Goal: Task Accomplishment & Management: Complete application form

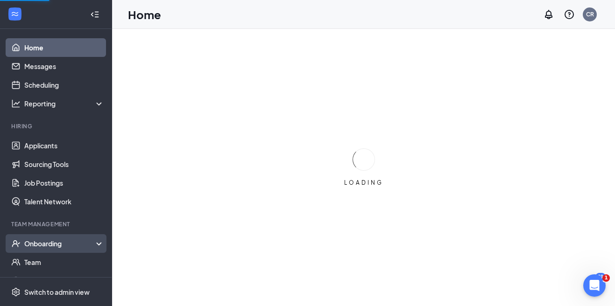
click at [41, 235] on div "Onboarding" at bounding box center [56, 244] width 112 height 19
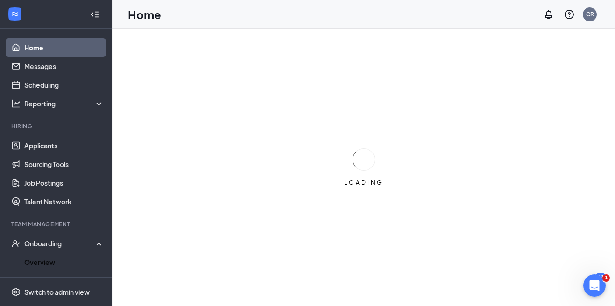
click at [66, 261] on link "Overview" at bounding box center [64, 262] width 80 height 19
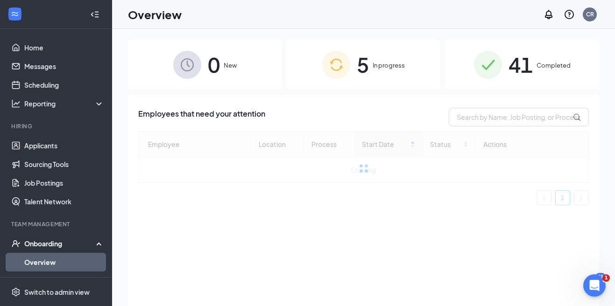
click at [380, 67] on span "In progress" at bounding box center [389, 65] width 32 height 9
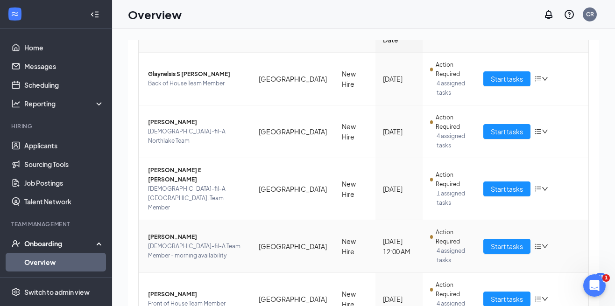
scroll to position [147, 0]
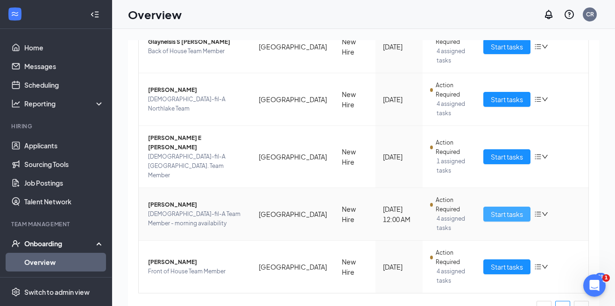
click at [512, 207] on button "Start tasks" at bounding box center [507, 214] width 47 height 15
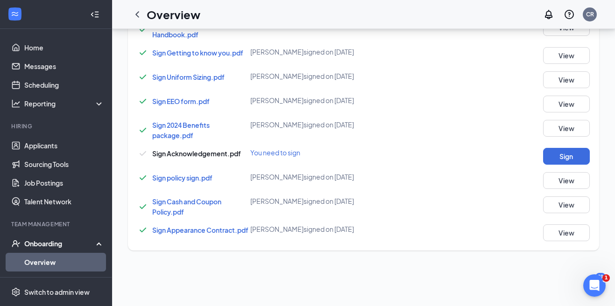
scroll to position [51, 0]
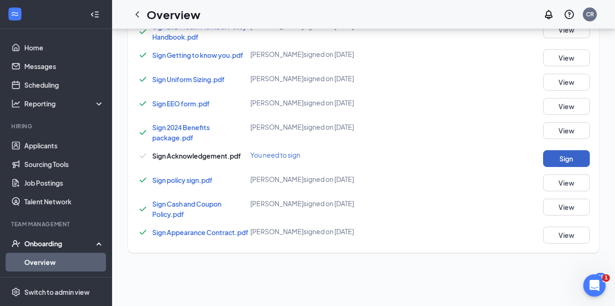
click at [554, 150] on button "Sign" at bounding box center [566, 158] width 47 height 17
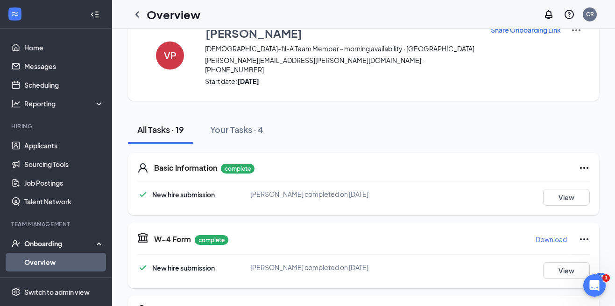
scroll to position [0, 0]
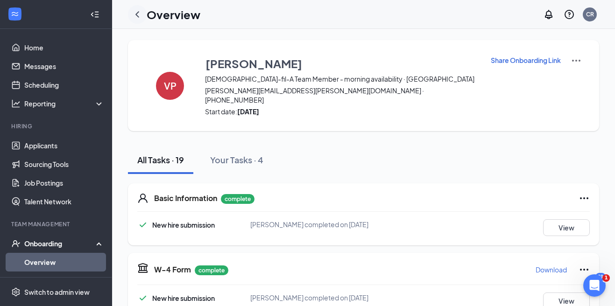
click at [146, 17] on div at bounding box center [137, 14] width 19 height 19
click at [139, 16] on icon "ChevronLeft" at bounding box center [137, 14] width 11 height 11
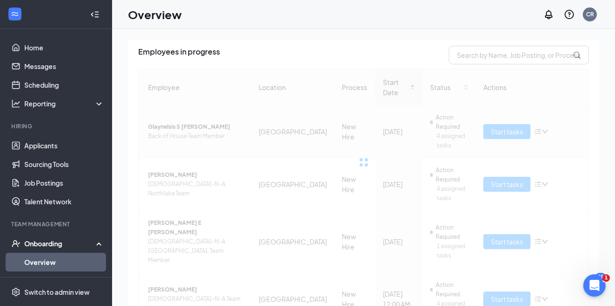
scroll to position [147, 0]
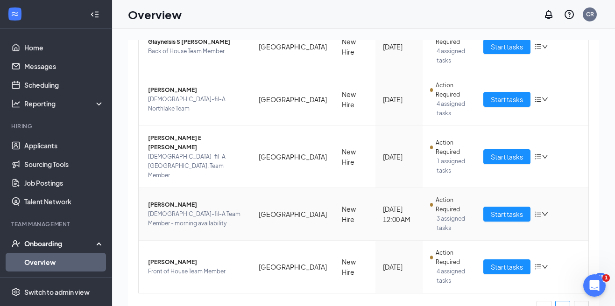
click at [169, 200] on span "Valeria Pargas" at bounding box center [196, 204] width 96 height 9
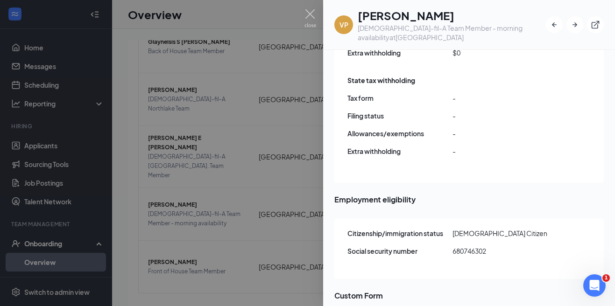
scroll to position [1156, 0]
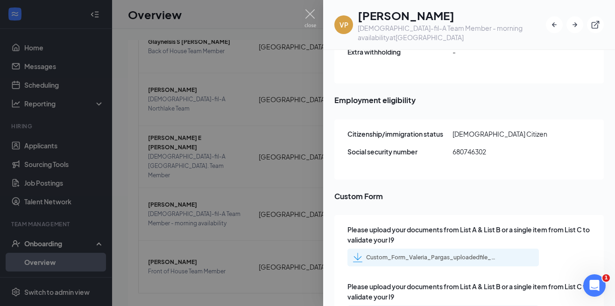
click at [403, 254] on div "Custom_Form_Valeria_Pargas_uploadedfile_20250913.pdf.pdf" at bounding box center [431, 257] width 131 height 7
click at [310, 13] on img at bounding box center [311, 18] width 12 height 18
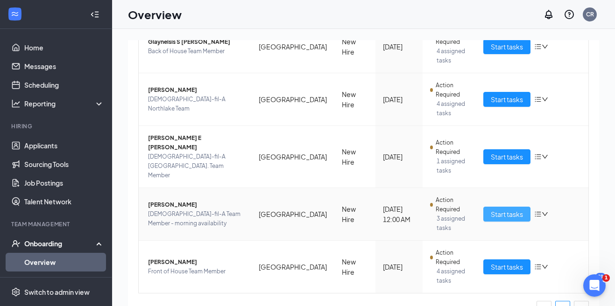
click at [494, 209] on span "Start tasks" at bounding box center [507, 214] width 32 height 10
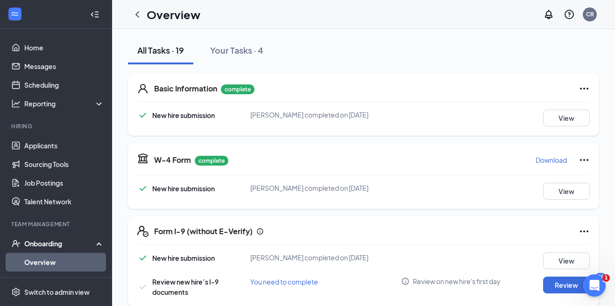
scroll to position [109, 0]
click at [565, 278] on button "Review" at bounding box center [566, 286] width 47 height 17
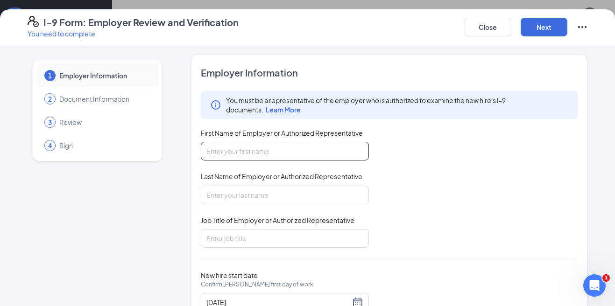
click at [242, 147] on input "First Name of Employer or Authorized Representative" at bounding box center [285, 151] width 168 height 19
type input "Chelsea"
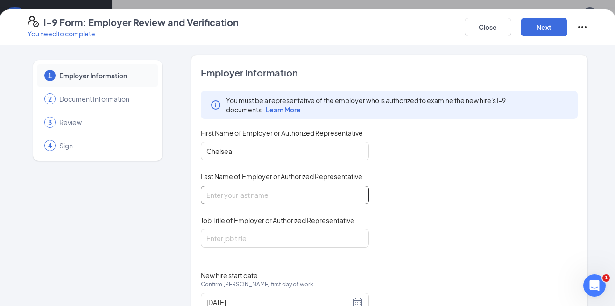
type input "Royal"
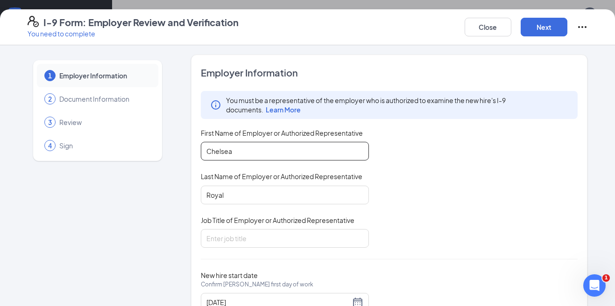
scroll to position [38, 0]
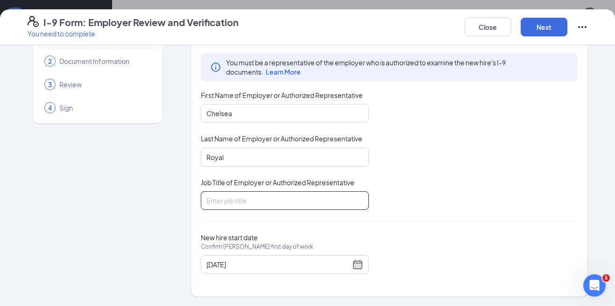
click at [220, 203] on input "Job Title of Employer or Authorized Representative" at bounding box center [285, 201] width 168 height 19
type input "Talent Associate"
click at [548, 28] on button "Next" at bounding box center [544, 27] width 47 height 19
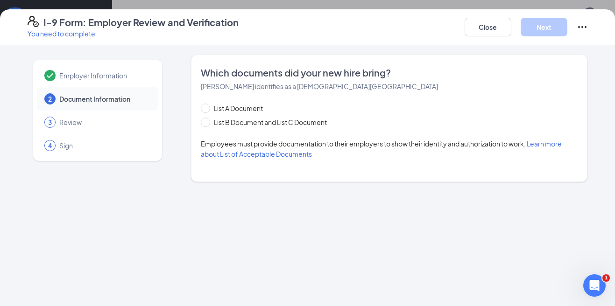
scroll to position [0, 0]
click at [204, 121] on input "List B Document and List C Document" at bounding box center [204, 121] width 7 height 7
radio input "true"
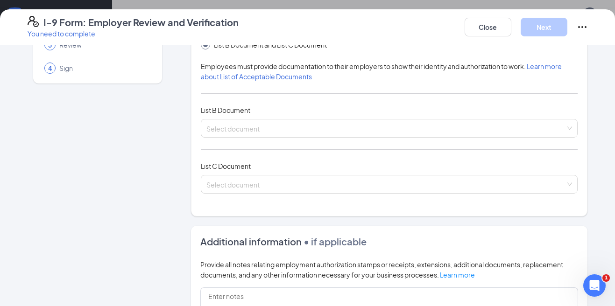
scroll to position [93, 0]
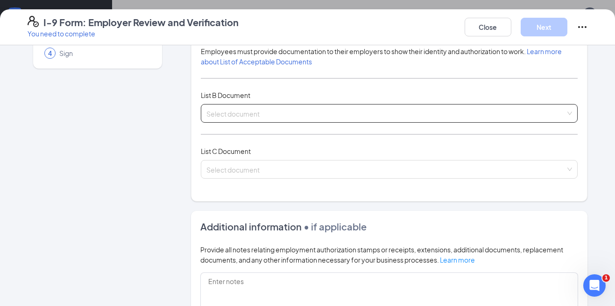
click at [234, 116] on input "search" at bounding box center [386, 112] width 360 height 14
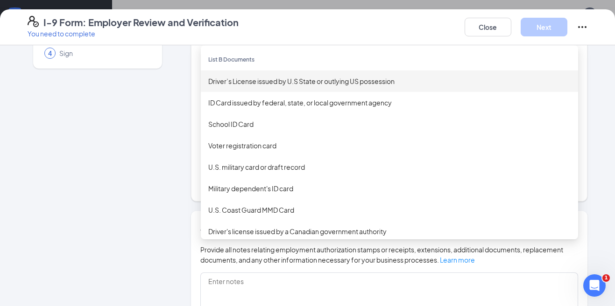
click at [252, 82] on div "Driver’s License issued by U.S State or outlying US possession" at bounding box center [389, 81] width 363 height 10
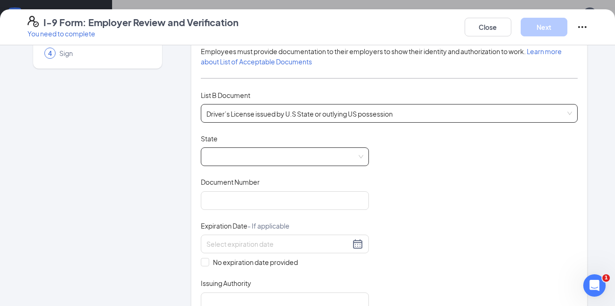
click at [253, 161] on span at bounding box center [284, 157] width 157 height 18
click at [245, 158] on span at bounding box center [284, 157] width 157 height 18
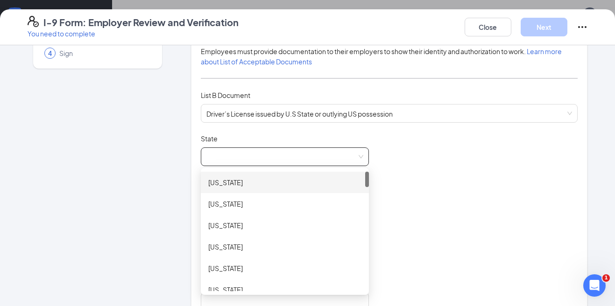
click at [245, 158] on span at bounding box center [284, 157] width 157 height 18
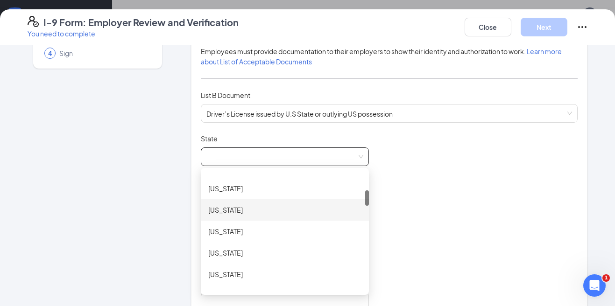
scroll to position [171, 0]
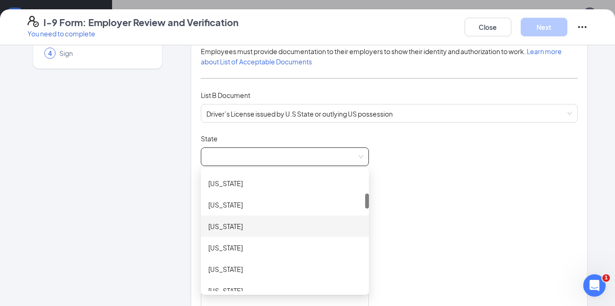
click at [242, 225] on div "Florida" at bounding box center [284, 226] width 153 height 10
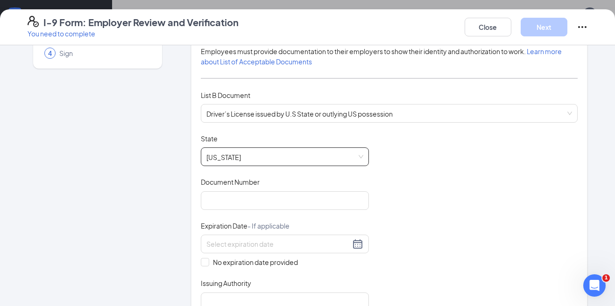
scroll to position [135, 0]
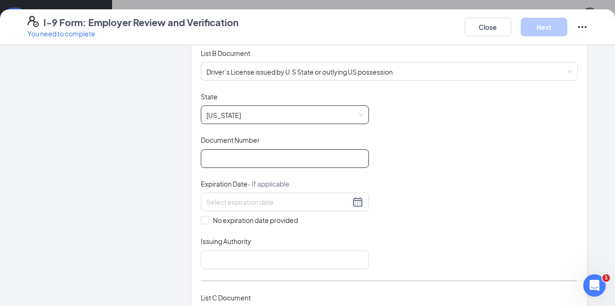
click at [241, 161] on input "Document Number" at bounding box center [285, 158] width 168 height 19
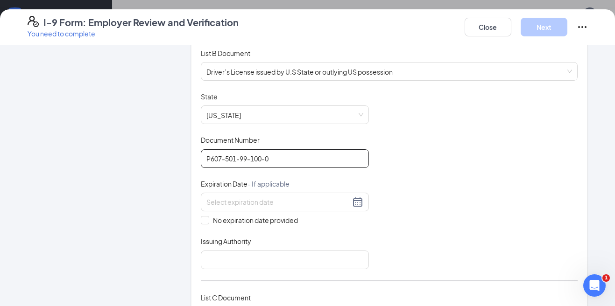
type input "P607-501-99-100-0"
click at [253, 203] on input at bounding box center [278, 202] width 144 height 10
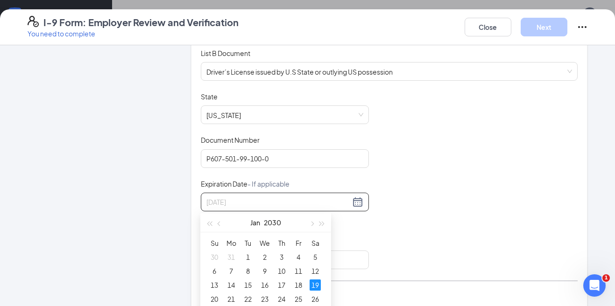
click at [315, 284] on div "19" at bounding box center [315, 285] width 11 height 11
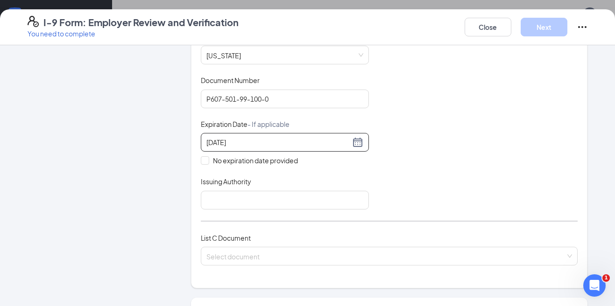
scroll to position [241, 0]
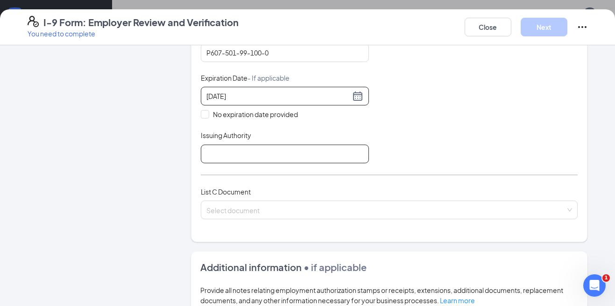
type input "01/19/2030"
click at [259, 146] on input "Issuing Authority" at bounding box center [285, 154] width 168 height 19
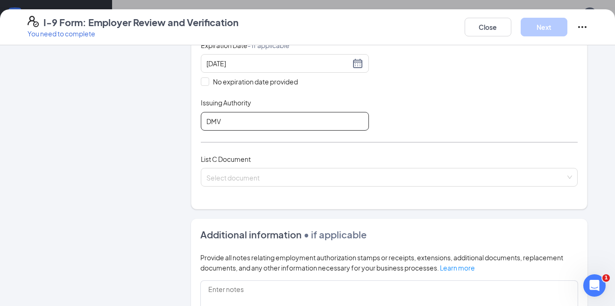
scroll to position [279, 0]
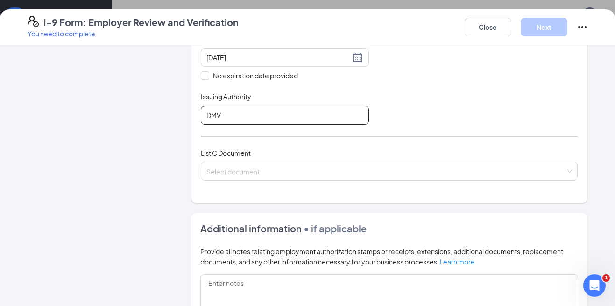
type input "DMV"
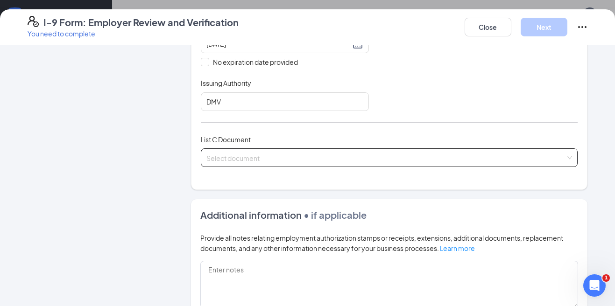
click at [236, 152] on input "search" at bounding box center [386, 156] width 360 height 14
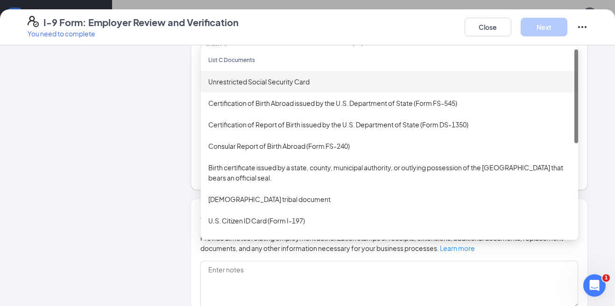
click at [248, 89] on div "Unrestricted Social Security Card" at bounding box center [389, 81] width 377 height 21
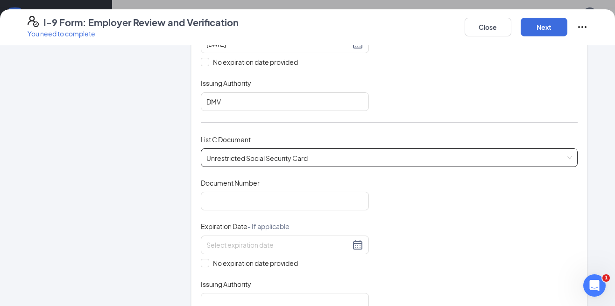
click at [235, 150] on span "Unrestricted Social Security Card" at bounding box center [389, 158] width 366 height 18
click at [272, 160] on span "Unrestricted Social Security Card" at bounding box center [389, 158] width 366 height 18
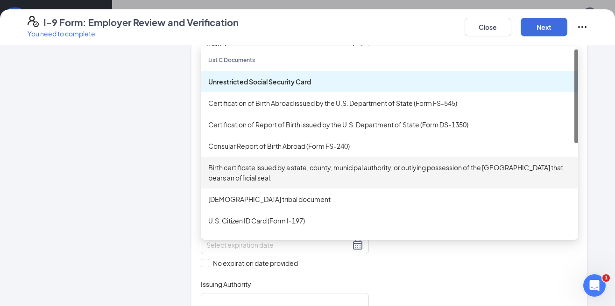
click at [283, 166] on div "Birth certificate issued by a state, county, municipal authority, or outlying p…" at bounding box center [389, 173] width 363 height 21
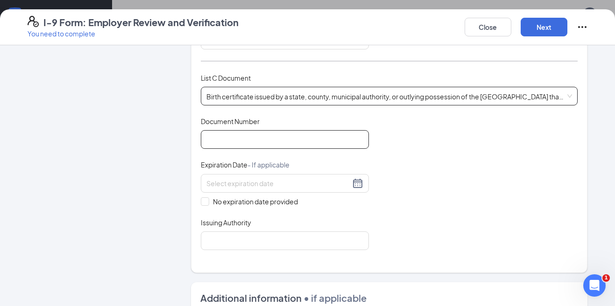
scroll to position [356, 0]
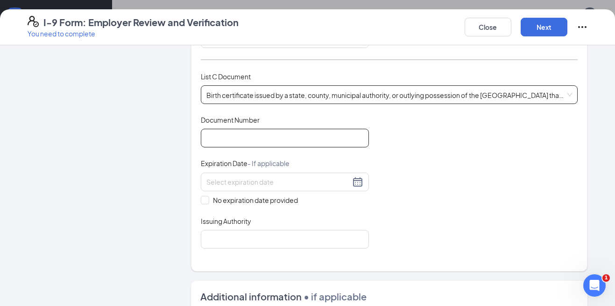
click at [278, 136] on input "Document Number" at bounding box center [285, 138] width 168 height 19
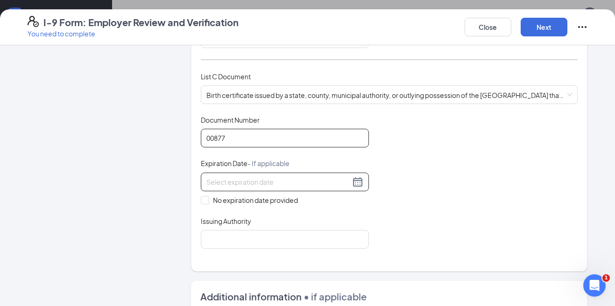
type input "00877"
click at [233, 184] on input at bounding box center [278, 182] width 144 height 10
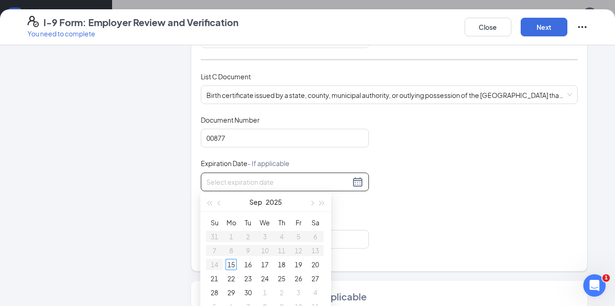
click at [202, 202] on div "Sep 2025" at bounding box center [265, 202] width 131 height 19
click at [188, 205] on div "Employer Information 2 Document Information 3 Review 4 Sign Which documents did…" at bounding box center [308, 108] width 561 height 818
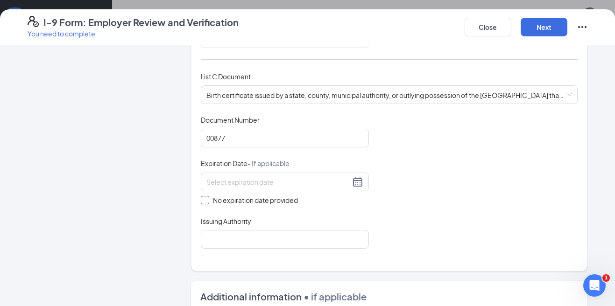
click at [207, 199] on span at bounding box center [205, 200] width 8 height 8
click at [207, 199] on input "No expiration date provided" at bounding box center [204, 199] width 7 height 7
checkbox input "true"
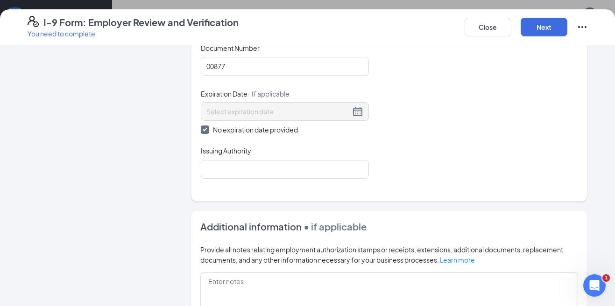
scroll to position [428, 0]
click at [242, 166] on input "Issuing Authority" at bounding box center [285, 169] width 168 height 19
type input "State of Nevada"
click at [535, 21] on button "Next" at bounding box center [544, 27] width 47 height 19
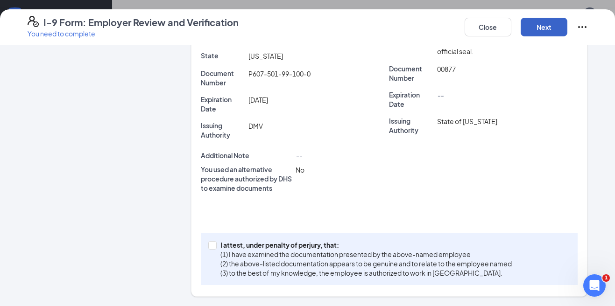
scroll to position [29, 0]
click at [218, 246] on span "I attest, under penalty of perjury, that: (1) I have examined the documentation…" at bounding box center [366, 259] width 299 height 37
click at [215, 246] on input "I attest, under penalty of perjury, that: (1) I have examined the documentation…" at bounding box center [211, 245] width 7 height 7
checkbox input "true"
click at [523, 30] on button "Next" at bounding box center [544, 27] width 47 height 19
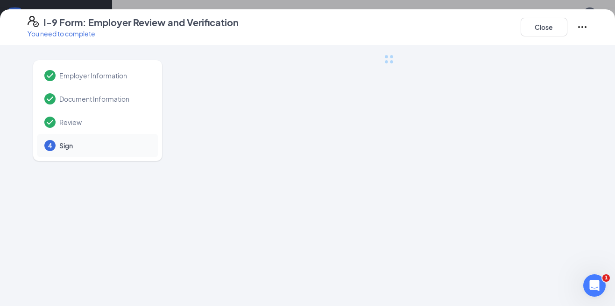
scroll to position [0, 0]
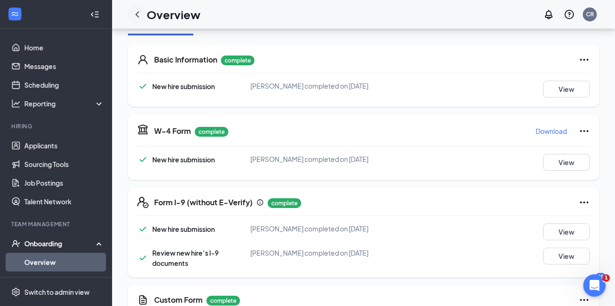
click at [140, 17] on icon "ChevronLeft" at bounding box center [137, 14] width 11 height 11
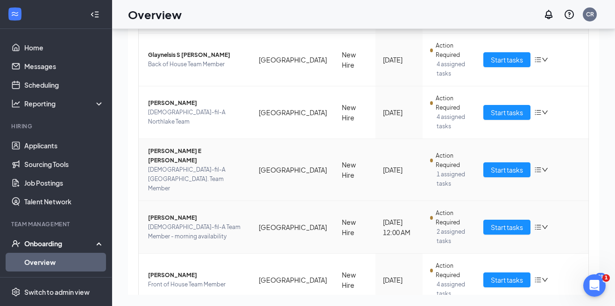
scroll to position [94, 0]
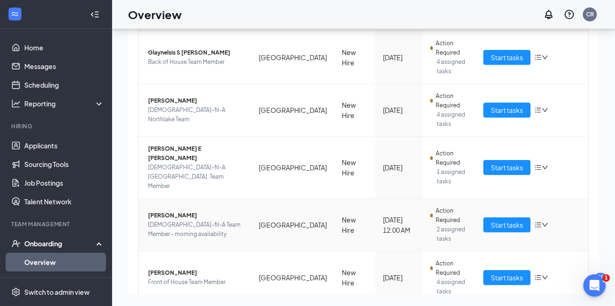
click at [155, 211] on span "Valeria Pargas" at bounding box center [196, 215] width 96 height 9
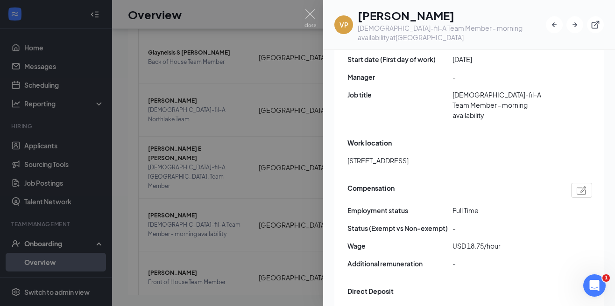
scroll to position [582, 0]
click at [313, 14] on img at bounding box center [311, 18] width 12 height 18
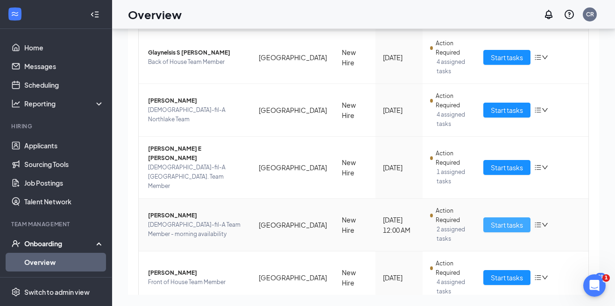
click at [498, 220] on span "Start tasks" at bounding box center [507, 225] width 32 height 10
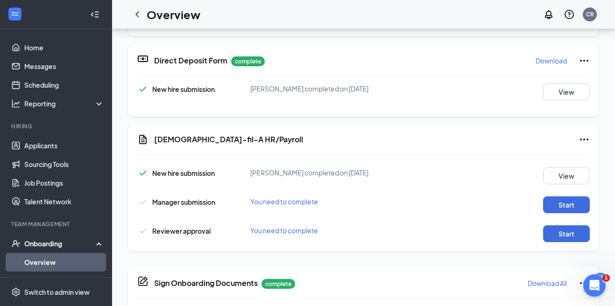
scroll to position [348, 0]
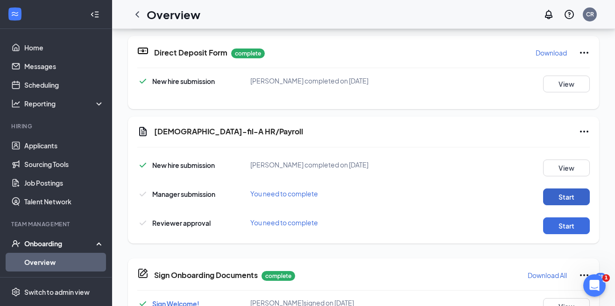
click at [560, 191] on button "Start" at bounding box center [566, 197] width 47 height 17
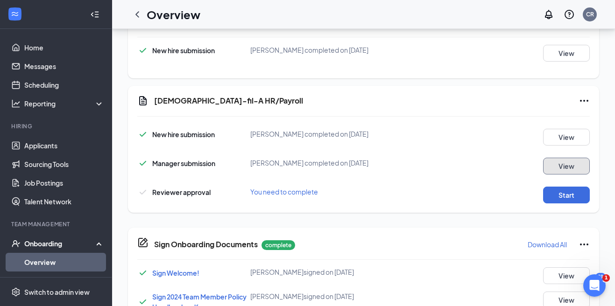
scroll to position [386, 0]
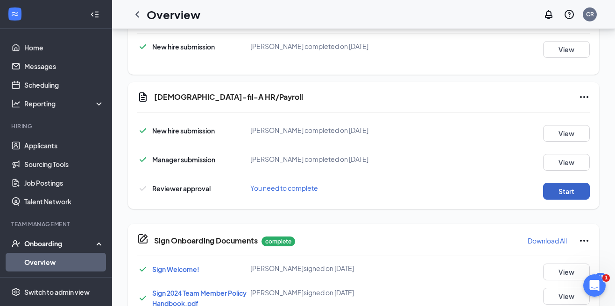
click at [574, 183] on button "Start" at bounding box center [566, 191] width 47 height 17
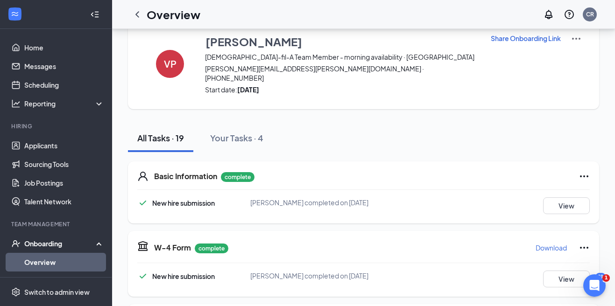
scroll to position [0, 0]
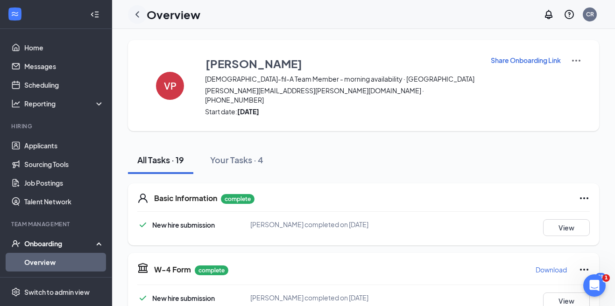
click at [135, 9] on icon "ChevronLeft" at bounding box center [137, 14] width 11 height 11
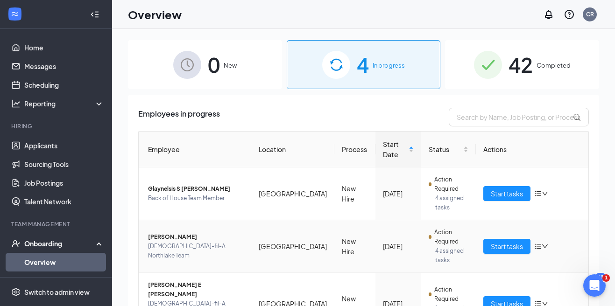
scroll to position [105, 0]
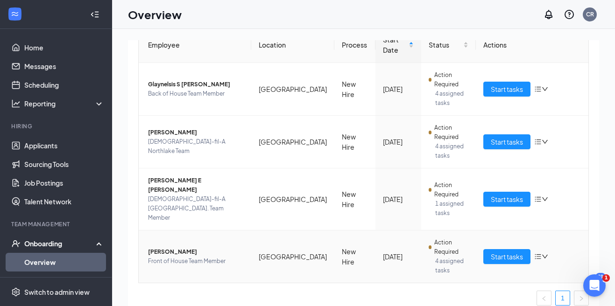
click at [514, 237] on td "Start tasks" at bounding box center [532, 257] width 113 height 52
click at [508, 252] on span "Start tasks" at bounding box center [507, 257] width 32 height 10
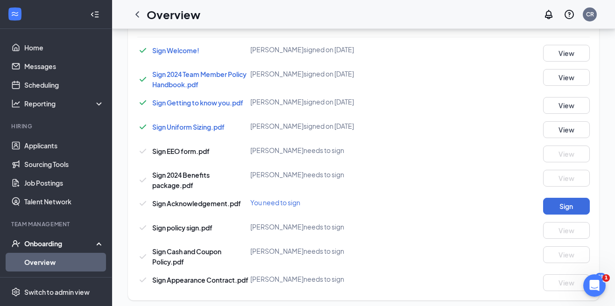
scroll to position [687, 0]
click at [575, 207] on button "Sign" at bounding box center [566, 207] width 47 height 17
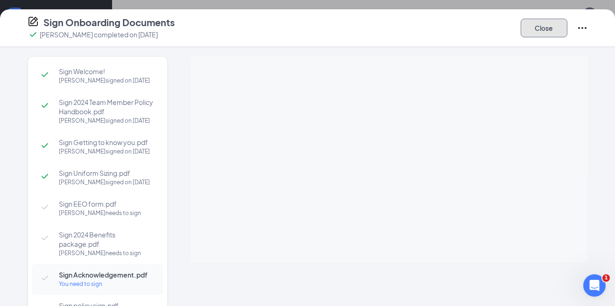
click at [530, 29] on button "Close" at bounding box center [544, 28] width 47 height 19
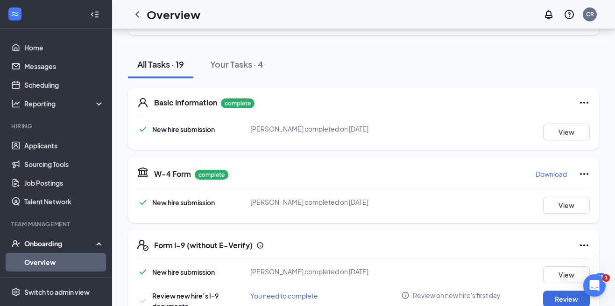
scroll to position [1, 0]
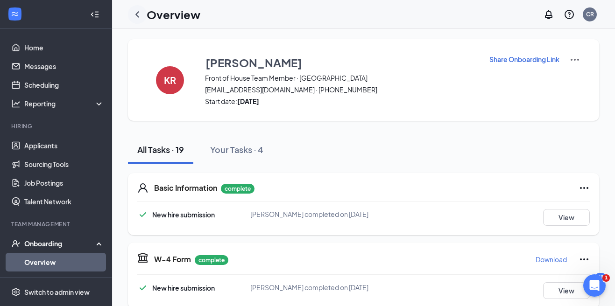
click at [142, 19] on icon "ChevronLeft" at bounding box center [137, 14] width 11 height 11
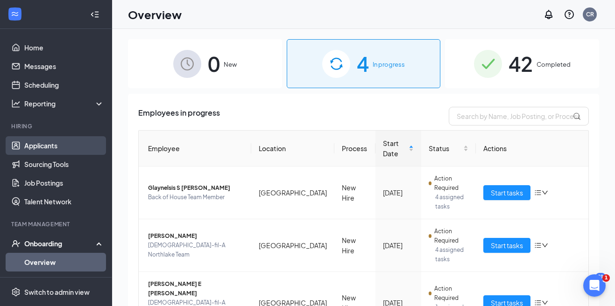
click at [54, 147] on link "Applicants" at bounding box center [64, 145] width 80 height 19
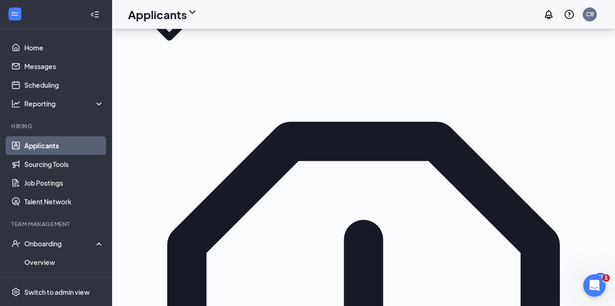
scroll to position [65, 0]
